Goal: Task Accomplishment & Management: Use online tool/utility

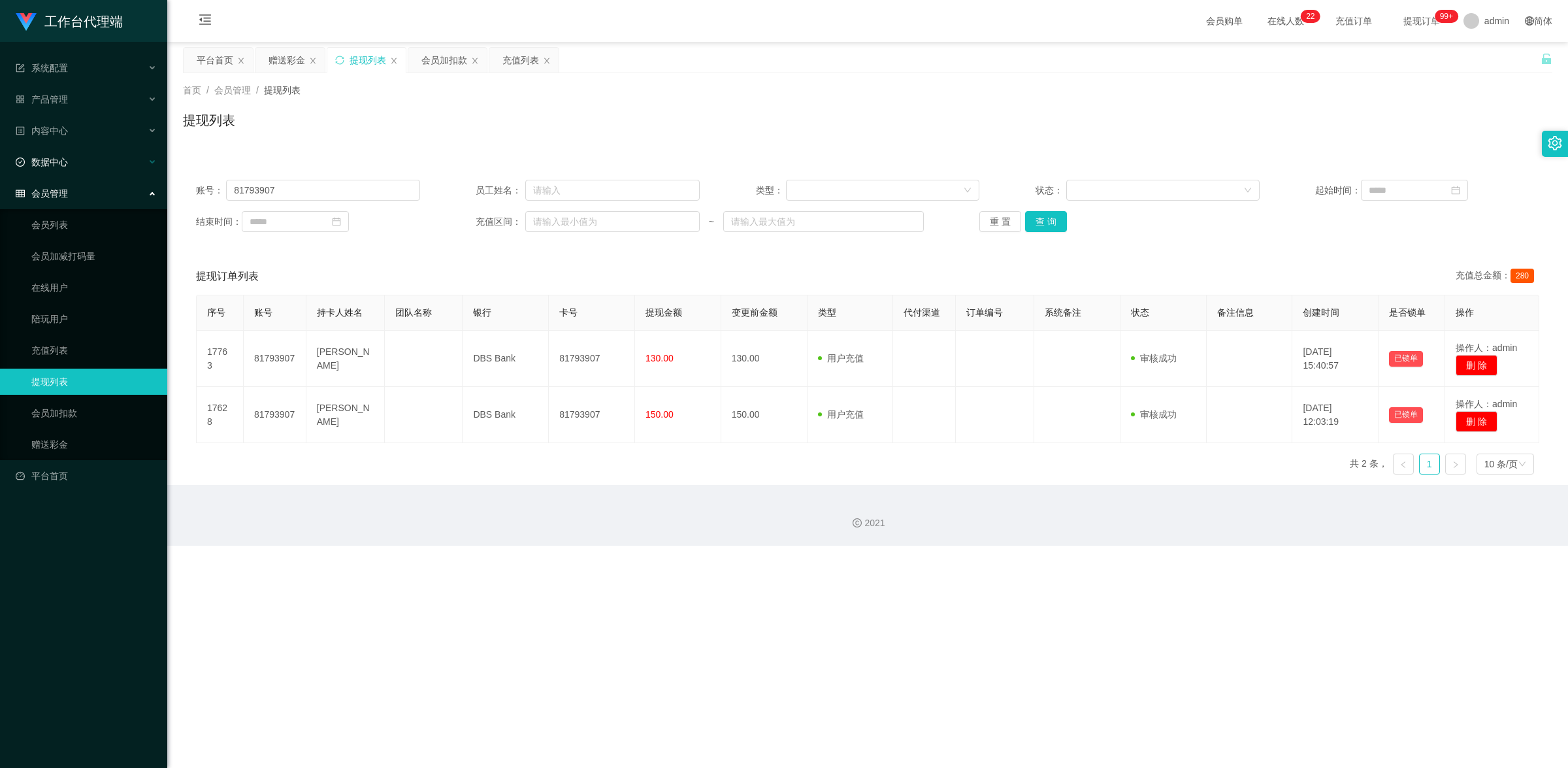
click at [104, 141] on section "工作台代理端 系统配置 产品管理 内容中心 数据中心 会员管理 会员列表 会员加减打码量 在线用户 陪玩用户 充值列表 提现列表 会员加扣款 赠送彩金 平台首…" at bounding box center [784, 272] width 1568 height 546
type input "Jenniferw"
click at [1031, 218] on button "查 询" at bounding box center [1047, 221] width 42 height 21
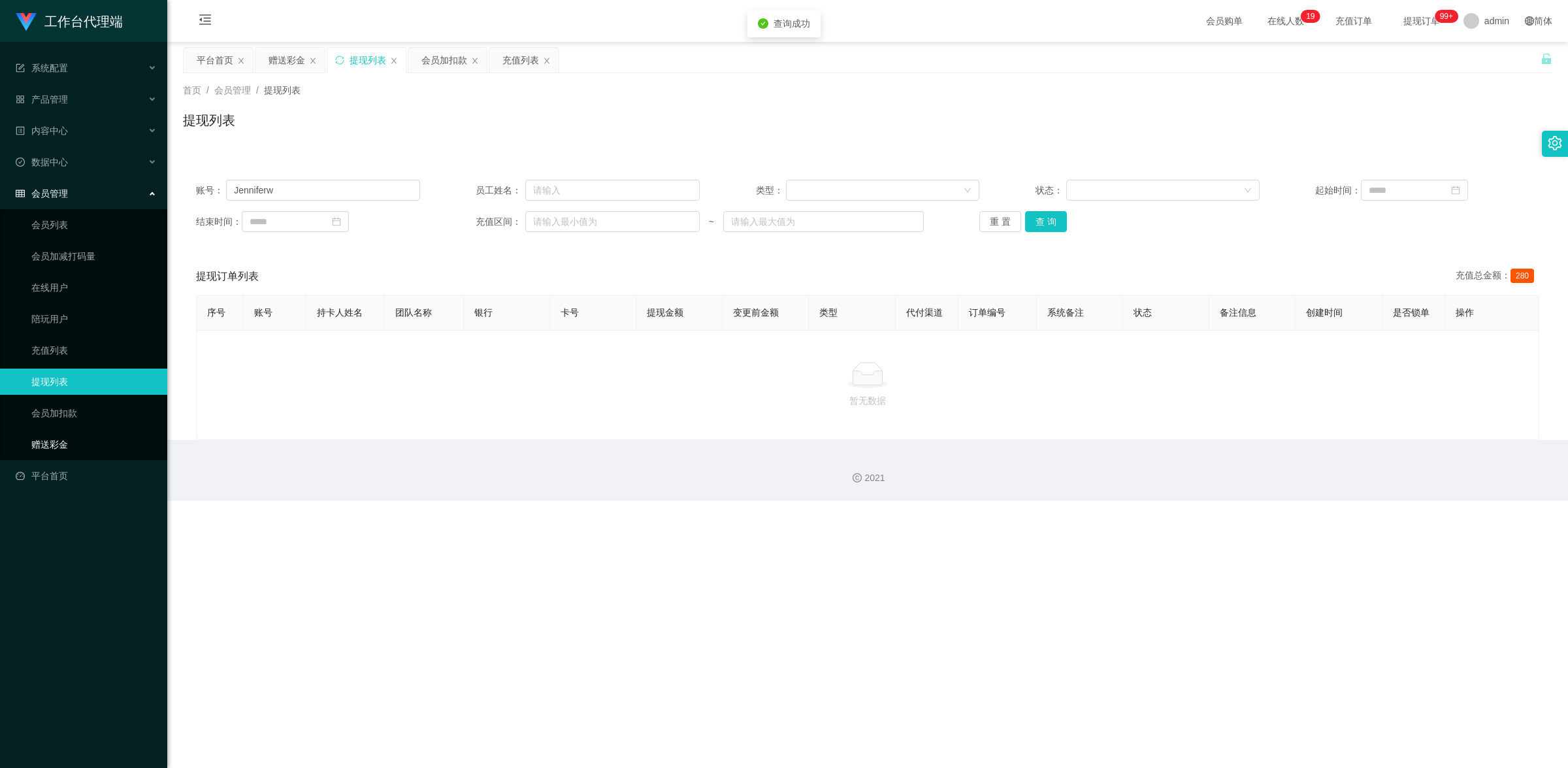
click at [57, 432] on link "赠送彩金" at bounding box center [94, 444] width 126 height 26
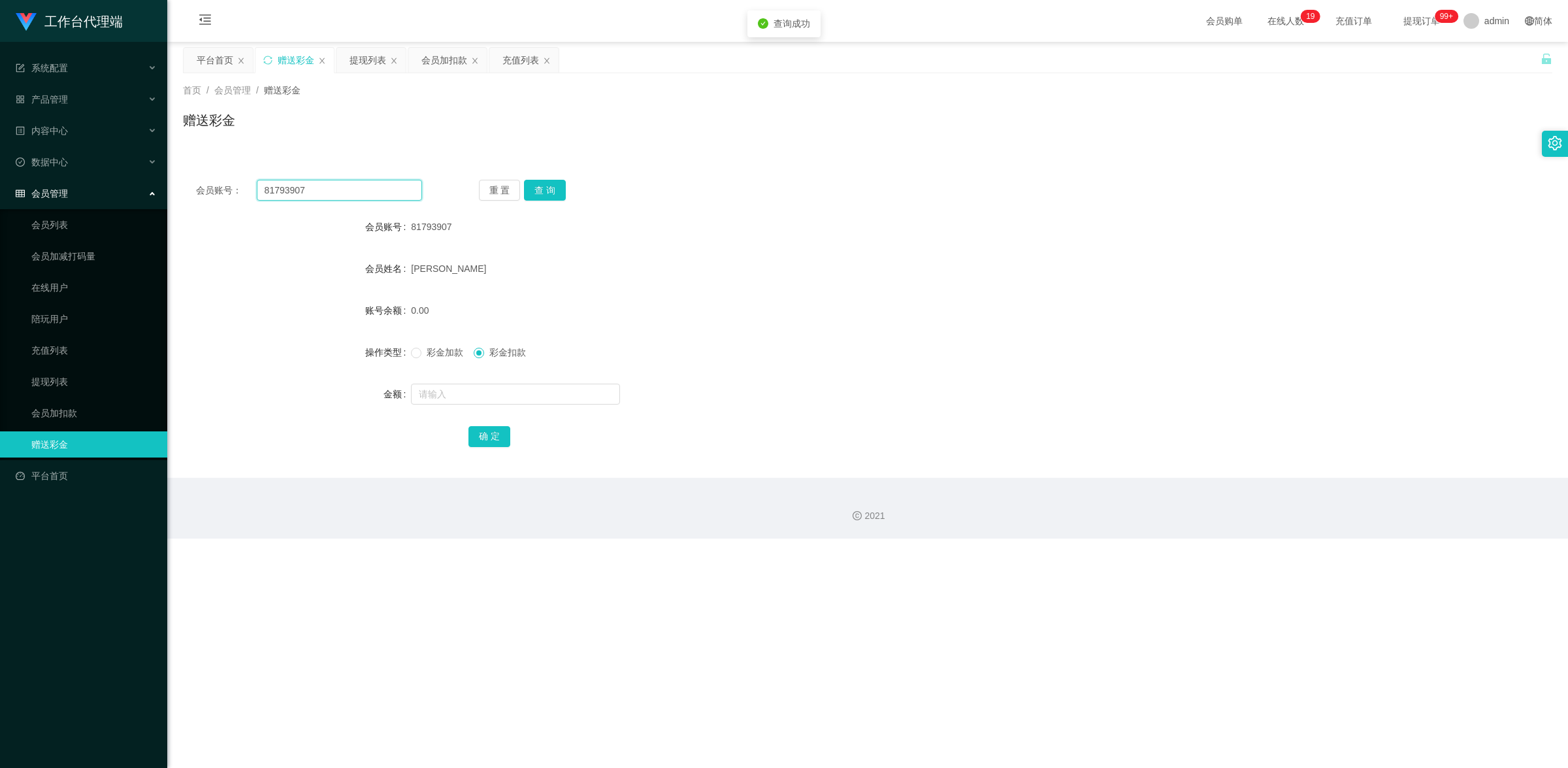
drag, startPoint x: 331, startPoint y: 191, endPoint x: 178, endPoint y: 153, distance: 157.6
click at [186, 155] on div "会员账号： 81793907 重 置 查 询 会员账号 81793907 会员姓名 [PERSON_NAME] 账号余额 0.00 操作类型 彩金加款 彩金扣…" at bounding box center [867, 314] width 1370 height 327
click at [545, 191] on button "查 询" at bounding box center [545, 190] width 42 height 21
paste input "Jenniferw"
type input "Jenniferw"
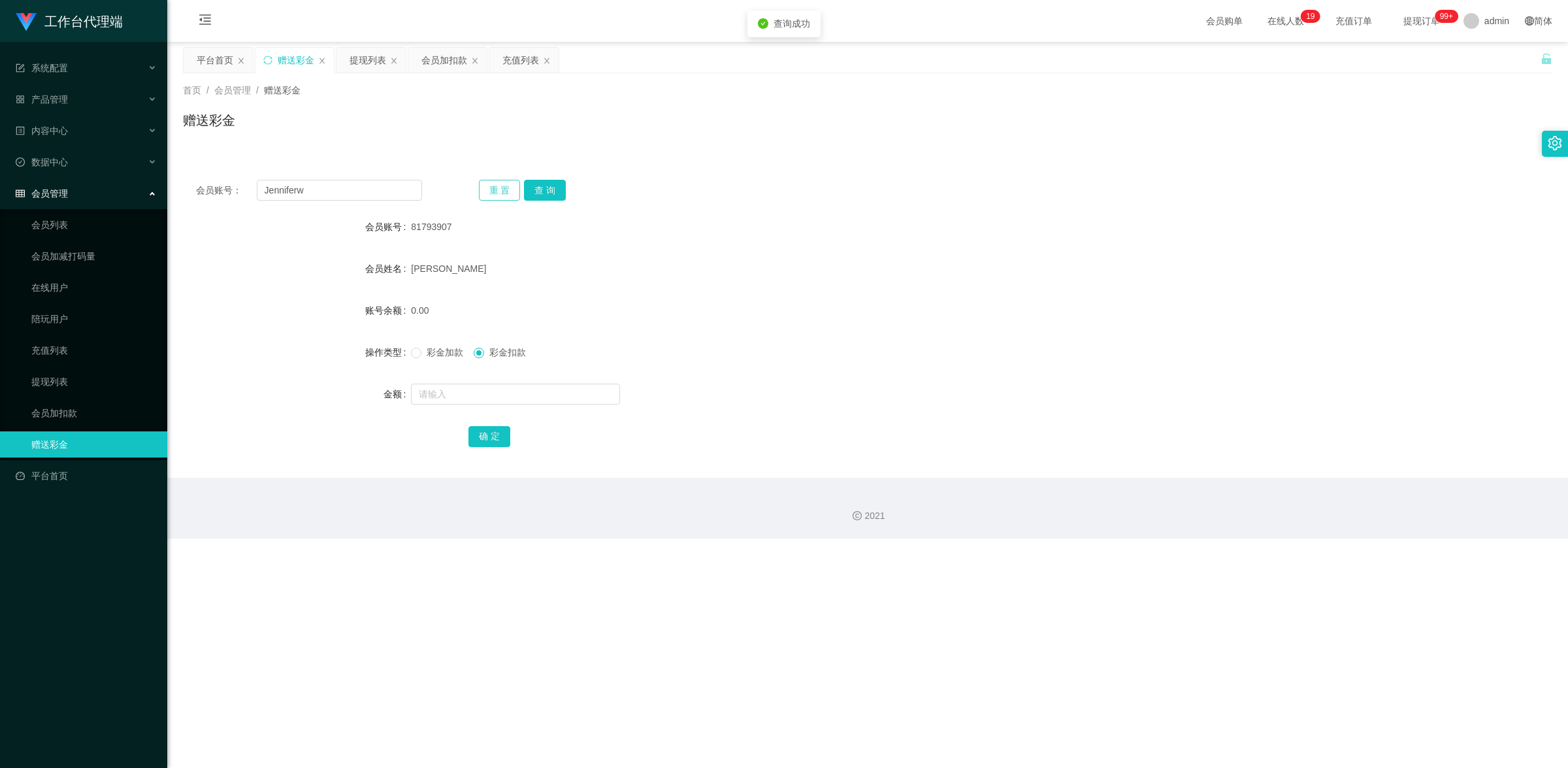
click at [512, 185] on button "重 置" at bounding box center [500, 190] width 42 height 21
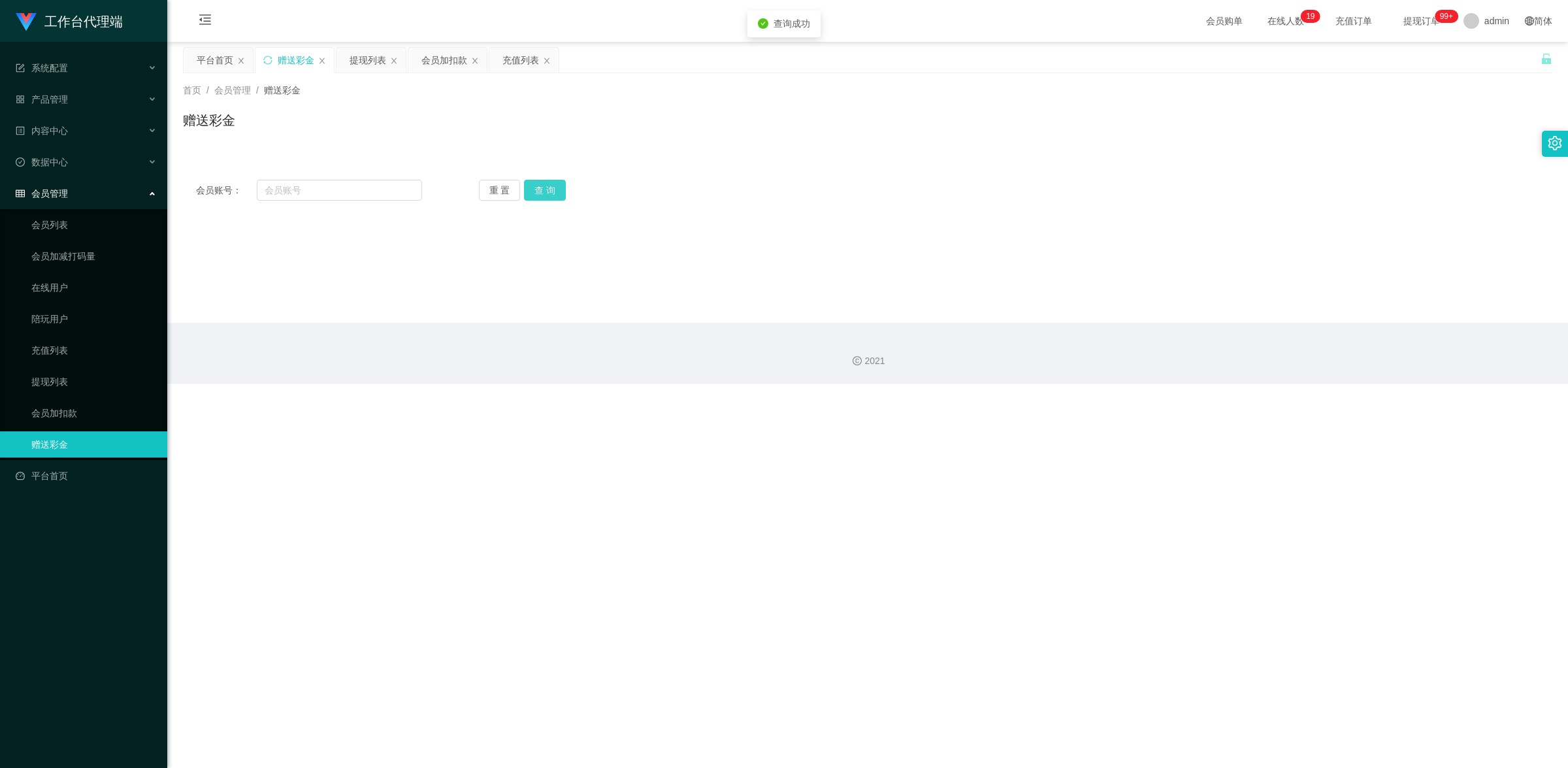
click at [535, 190] on button "查 询" at bounding box center [545, 190] width 42 height 21
click at [383, 187] on input "text" at bounding box center [339, 190] width 165 height 21
paste input "Jenniferw"
type input "Jenniferw"
click at [560, 194] on button "查 询" at bounding box center [545, 190] width 42 height 21
